Goal: Task Accomplishment & Management: Manage account settings

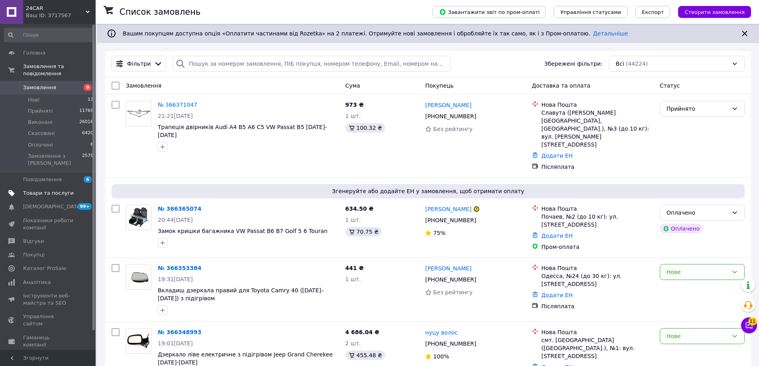
click at [48, 190] on span "Товари та послуги" at bounding box center [48, 193] width 51 height 7
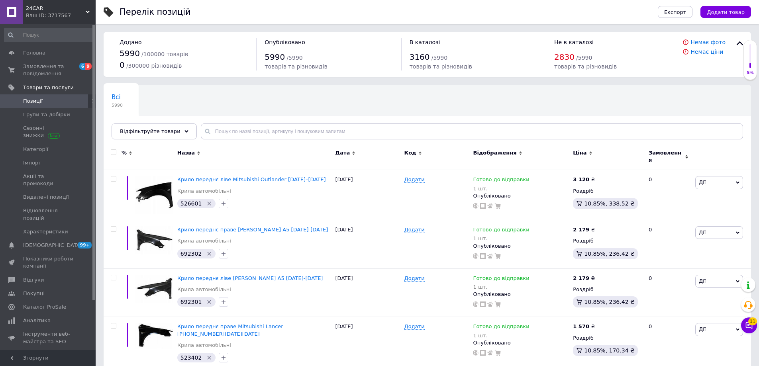
click at [54, 102] on span "Позиції" at bounding box center [48, 101] width 51 height 7
click at [55, 71] on span "Замовлення та повідомлення" at bounding box center [48, 70] width 51 height 14
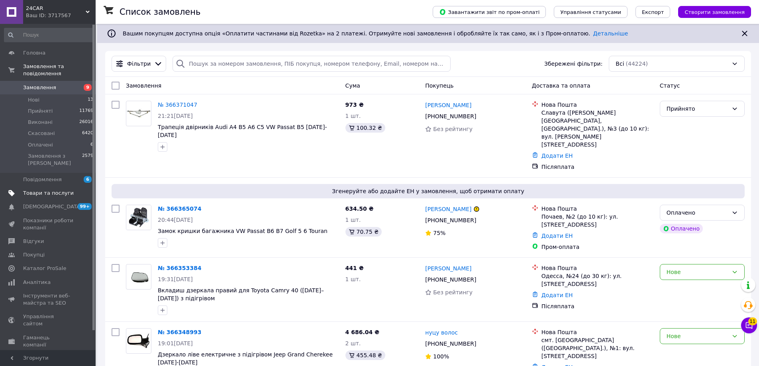
click at [52, 190] on span "Товари та послуги" at bounding box center [48, 193] width 51 height 7
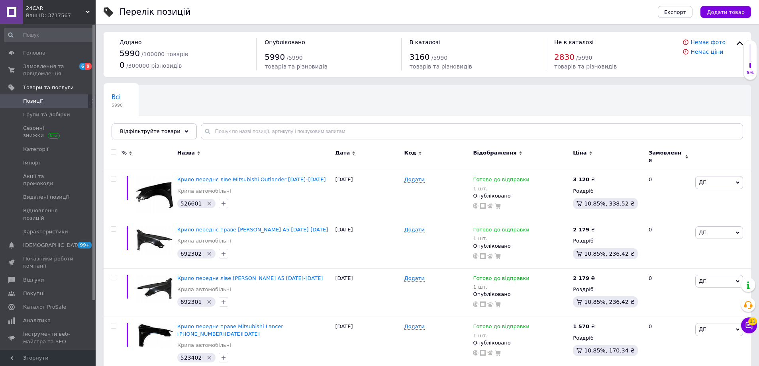
click at [47, 102] on span "Позиції" at bounding box center [48, 101] width 51 height 7
click at [49, 72] on span "Замовлення та повідомлення" at bounding box center [48, 70] width 51 height 14
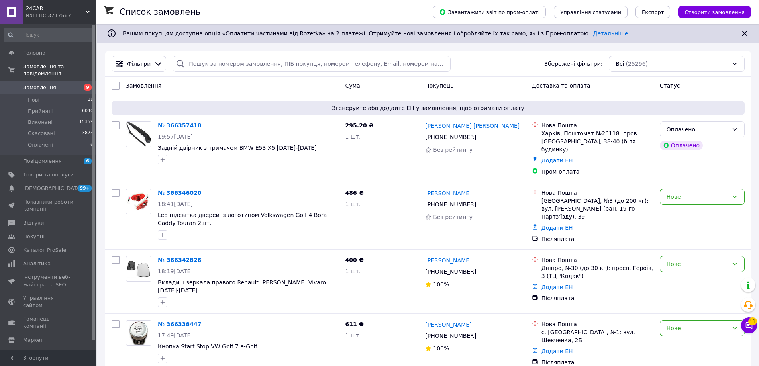
click at [71, 6] on span "24CAR" at bounding box center [56, 8] width 60 height 7
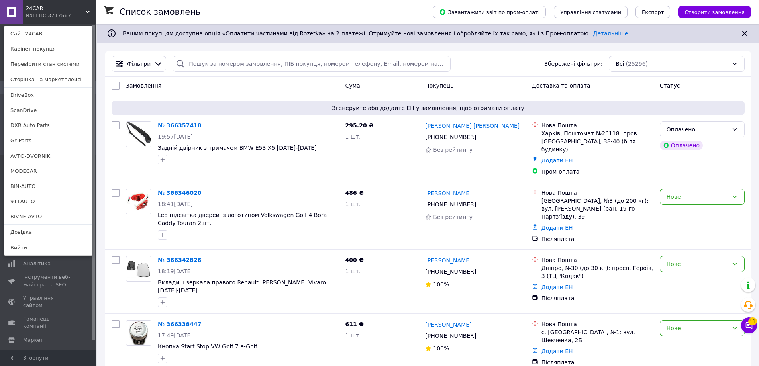
click at [52, 188] on link "BIN-AUTO" at bounding box center [48, 186] width 88 height 15
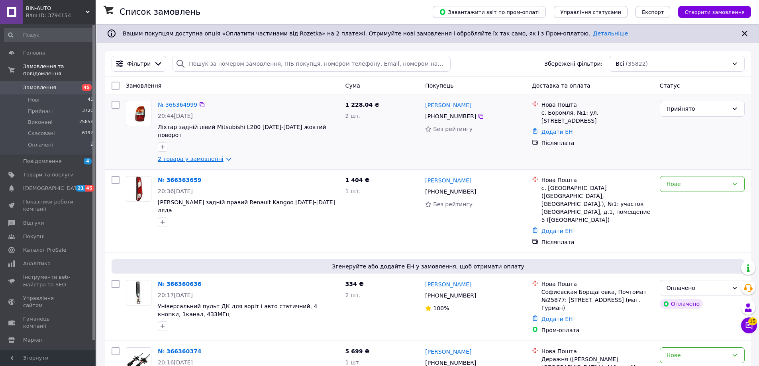
click at [221, 156] on link "2 товара у замовленні" at bounding box center [191, 159] width 66 height 6
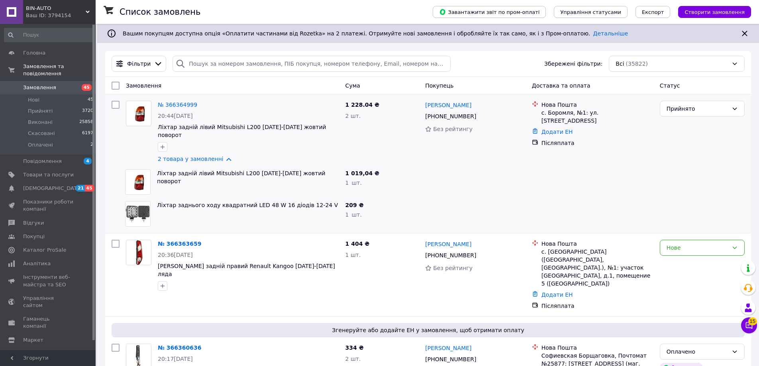
click at [73, 9] on span "BIN-AUTO" at bounding box center [56, 8] width 60 height 7
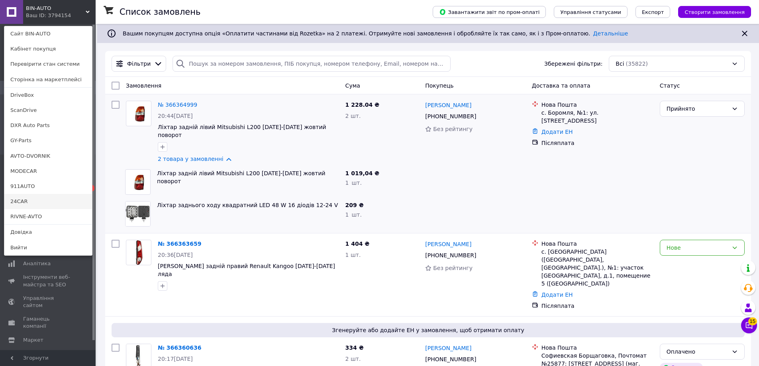
click at [40, 197] on link "24CAR" at bounding box center [48, 201] width 88 height 15
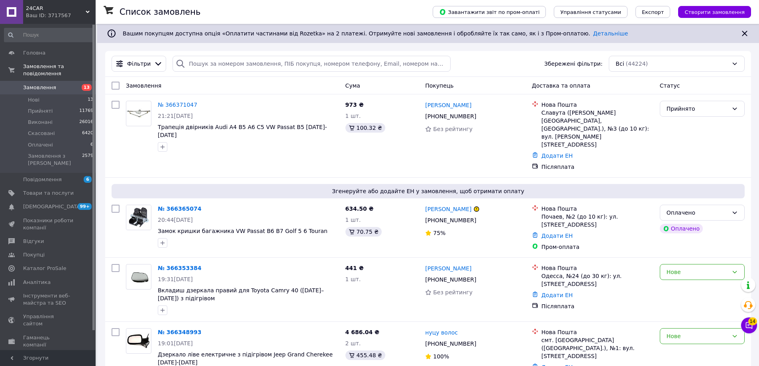
click at [89, 10] on icon at bounding box center [88, 12] width 4 height 4
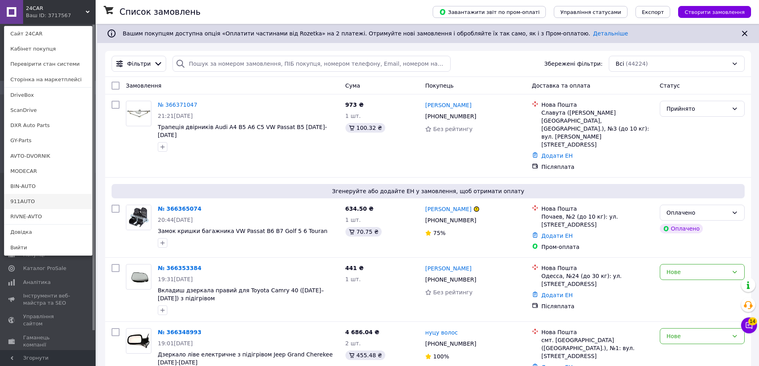
click at [46, 202] on link "911AUTO" at bounding box center [48, 201] width 88 height 15
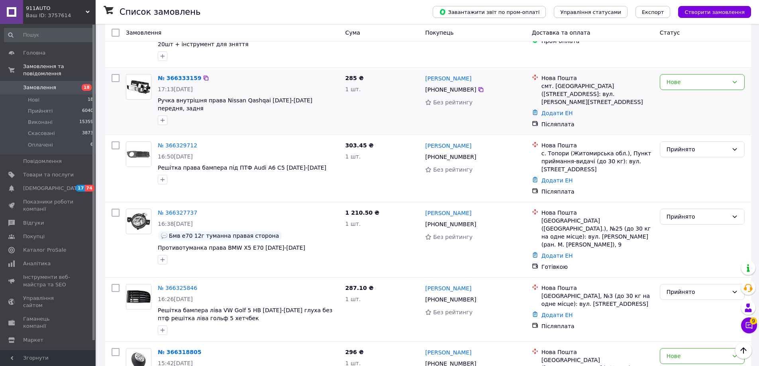
scroll to position [478, 0]
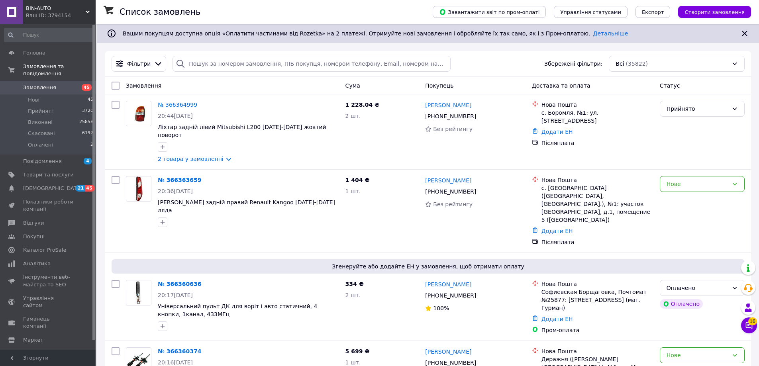
click at [89, 10] on icon at bounding box center [88, 12] width 4 height 4
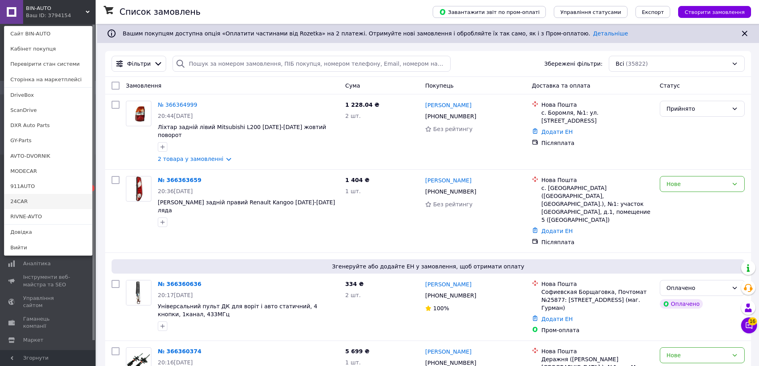
click at [49, 201] on link "24CAR" at bounding box center [48, 201] width 88 height 15
